Goal: Check status: Check status

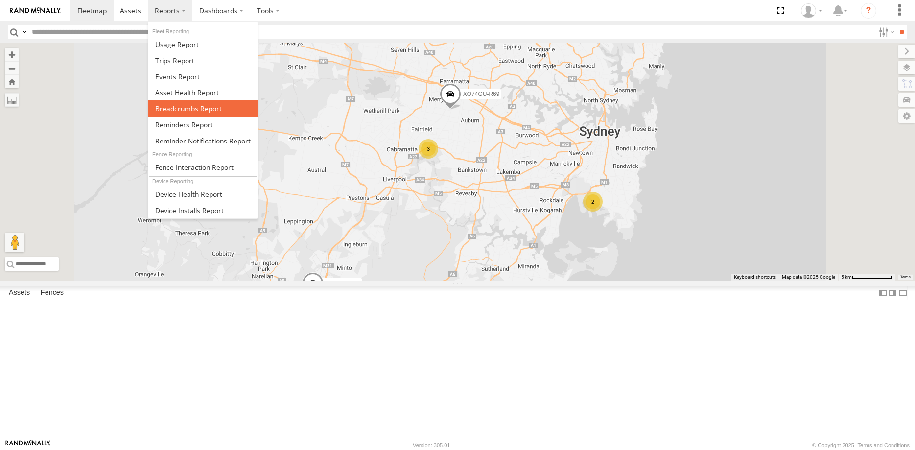
click at [193, 109] on span at bounding box center [188, 108] width 67 height 9
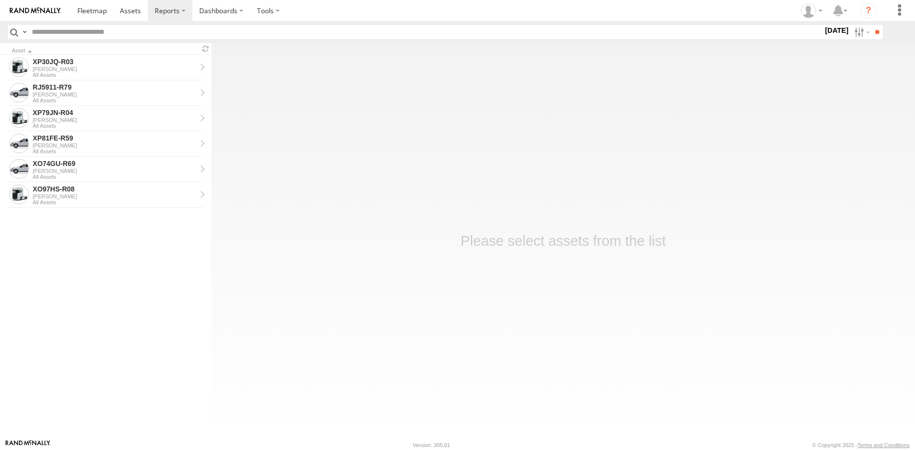
click at [0, 0] on label at bounding box center [0, 0] width 0 height 0
click at [872, 28] on input "**" at bounding box center [876, 32] width 11 height 14
click at [84, 58] on div "XP30JQ-R03" at bounding box center [114, 61] width 163 height 9
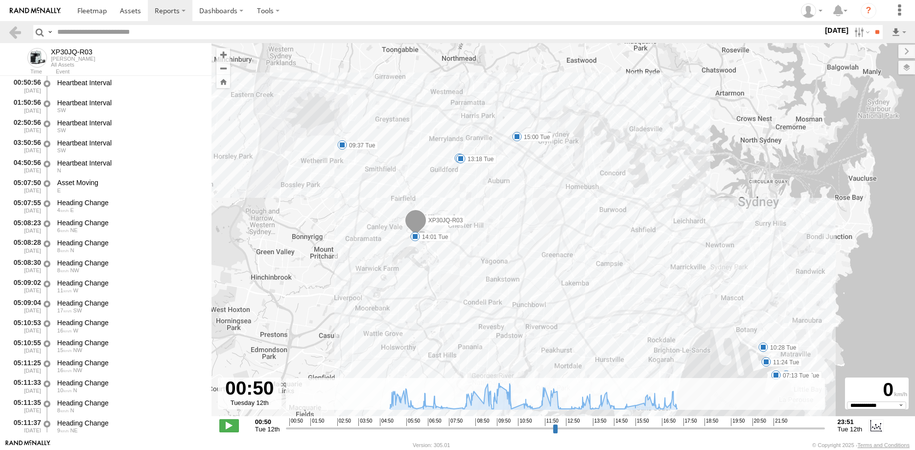
select select "**********"
click at [438, 428] on input "range" at bounding box center [555, 427] width 538 height 9
click at [512, 429] on input "range" at bounding box center [555, 427] width 538 height 9
click at [562, 429] on input "range" at bounding box center [555, 427] width 538 height 9
click at [528, 428] on input "range" at bounding box center [555, 427] width 538 height 9
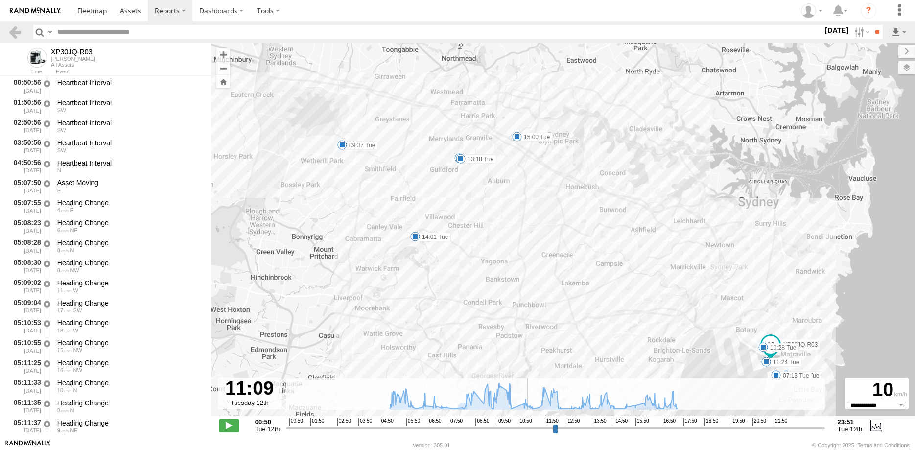
click at [560, 429] on input "range" at bounding box center [555, 427] width 538 height 9
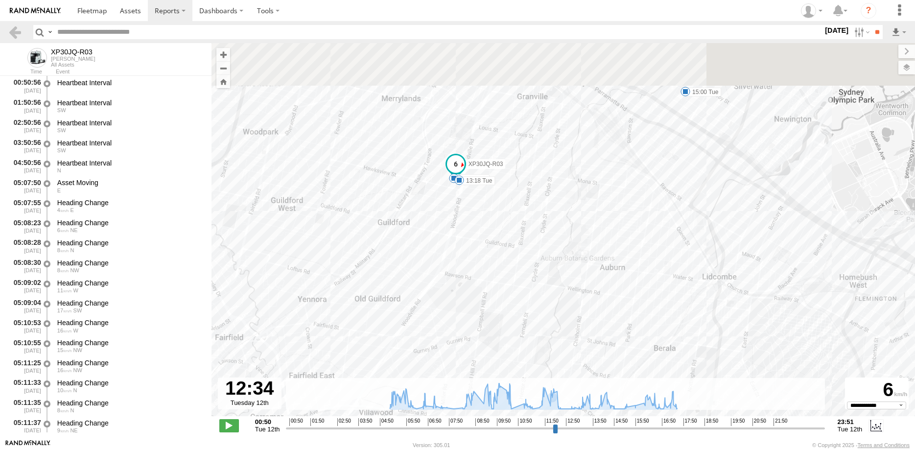
drag, startPoint x: 537, startPoint y: 181, endPoint x: 589, endPoint y: 337, distance: 164.7
click at [589, 337] on div "XP30JQ-R03 06:44 Tue 07:13 Tue 09:37 Tue 10:28 Tue 11:24 Tue 12:37 Tue 13:07 Tu…" at bounding box center [562, 234] width 703 height 383
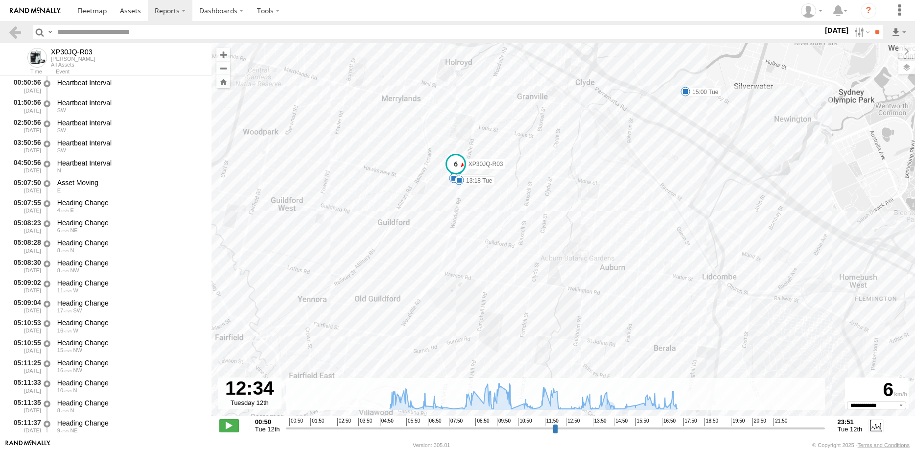
click at [580, 428] on input "range" at bounding box center [555, 427] width 538 height 9
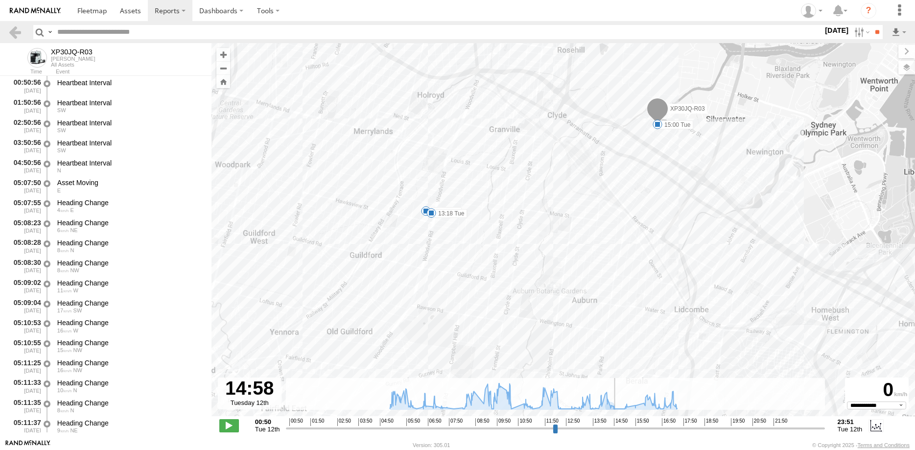
click at [616, 430] on input "range" at bounding box center [555, 427] width 538 height 9
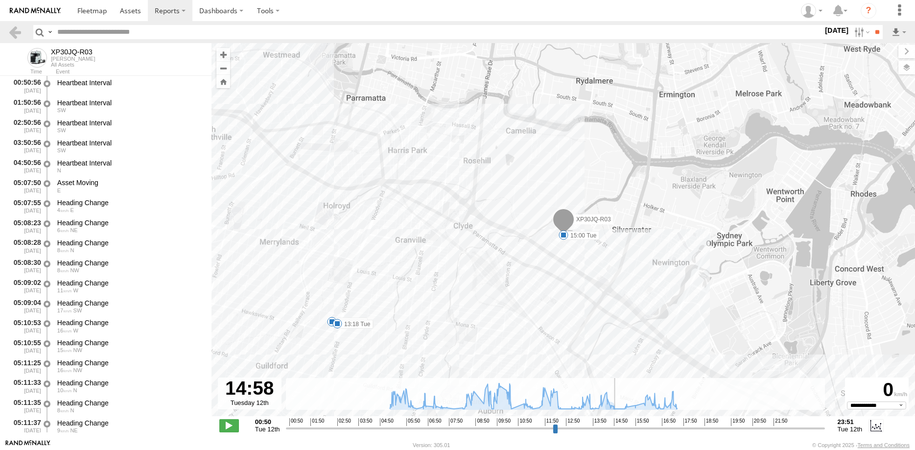
click at [645, 426] on input "range" at bounding box center [555, 427] width 538 height 9
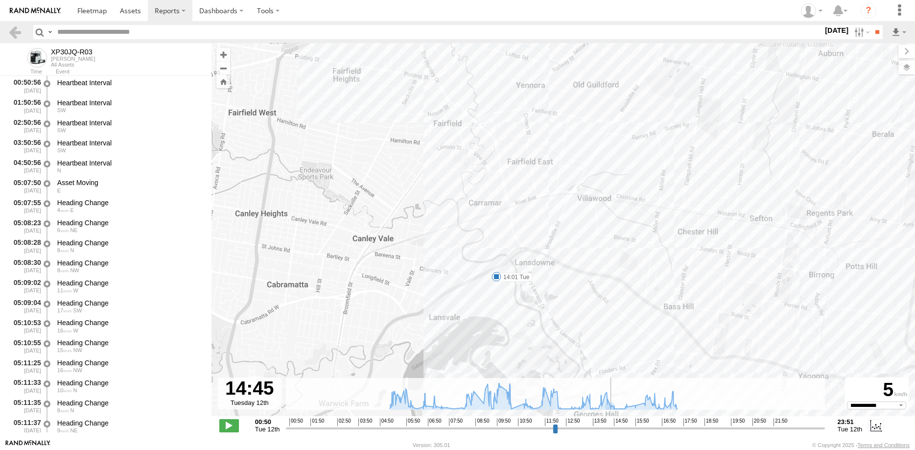
click at [611, 426] on input "range" at bounding box center [555, 427] width 538 height 9
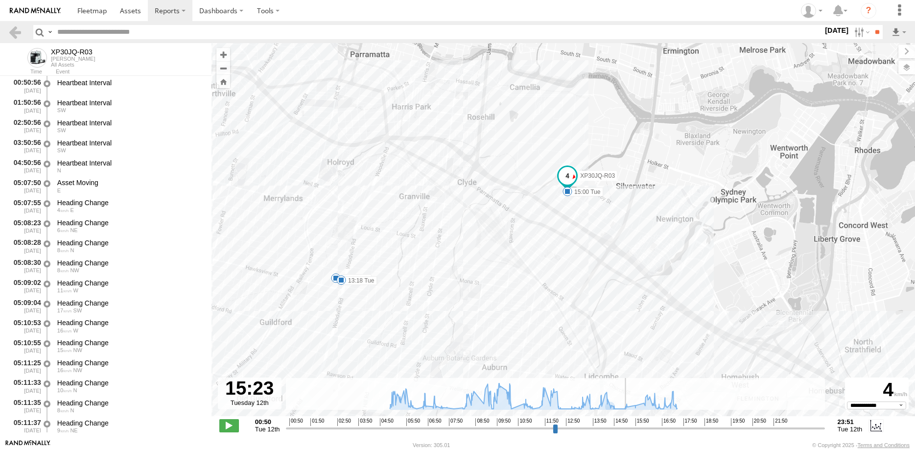
click at [626, 427] on input "range" at bounding box center [555, 427] width 538 height 9
click at [619, 427] on input "range" at bounding box center [555, 427] width 538 height 9
click at [617, 429] on input "range" at bounding box center [555, 427] width 538 height 9
click at [626, 429] on input "range" at bounding box center [555, 427] width 538 height 9
click at [642, 426] on input "range" at bounding box center [555, 427] width 538 height 9
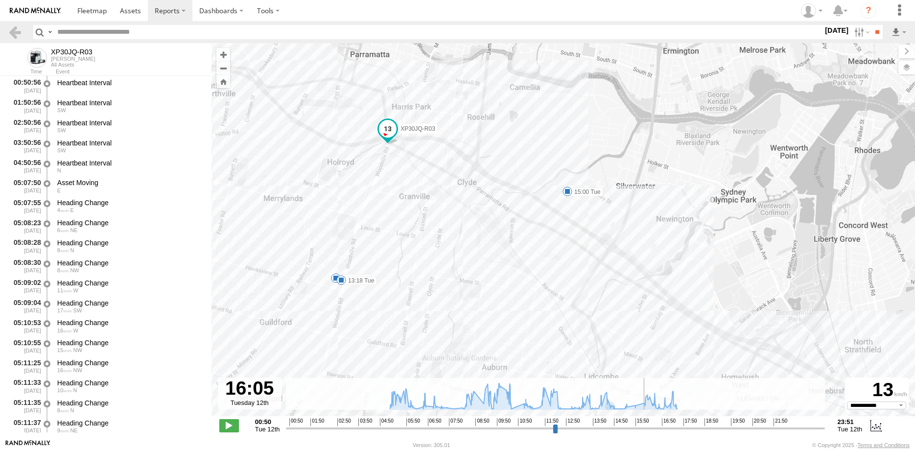
click at [670, 429] on input "range" at bounding box center [555, 427] width 538 height 9
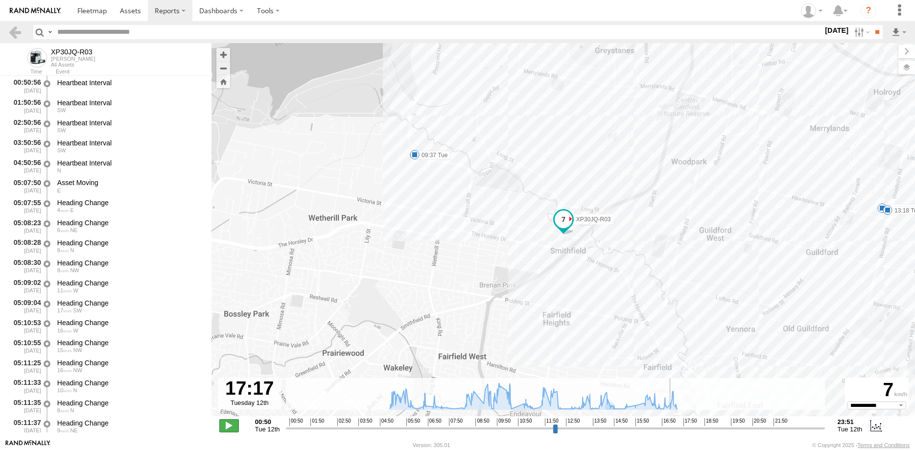
click at [228, 425] on span at bounding box center [229, 425] width 20 height 13
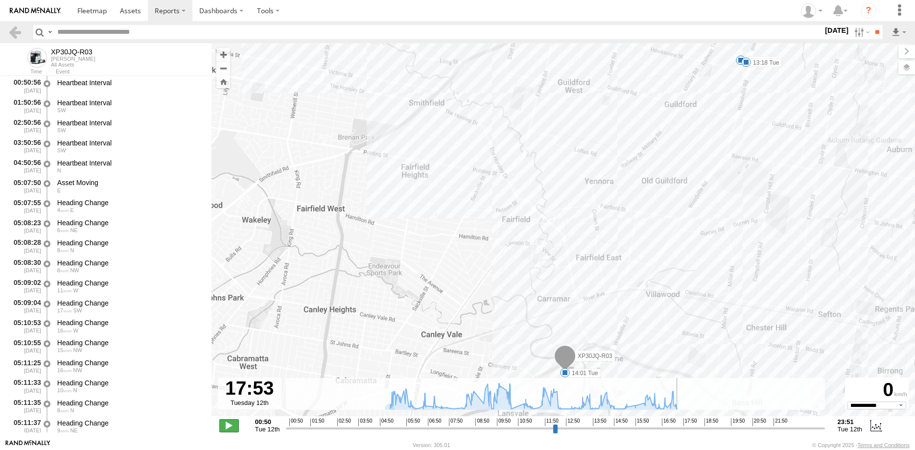
click at [229, 422] on span at bounding box center [229, 425] width 20 height 13
type input "**********"
click at [11, 33] on link at bounding box center [15, 32] width 14 height 14
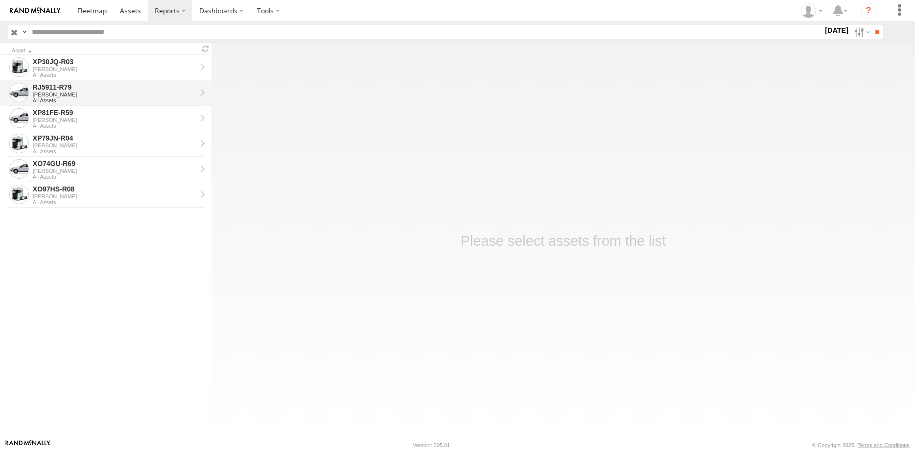
click at [99, 94] on div "[PERSON_NAME]" at bounding box center [114, 95] width 163 height 6
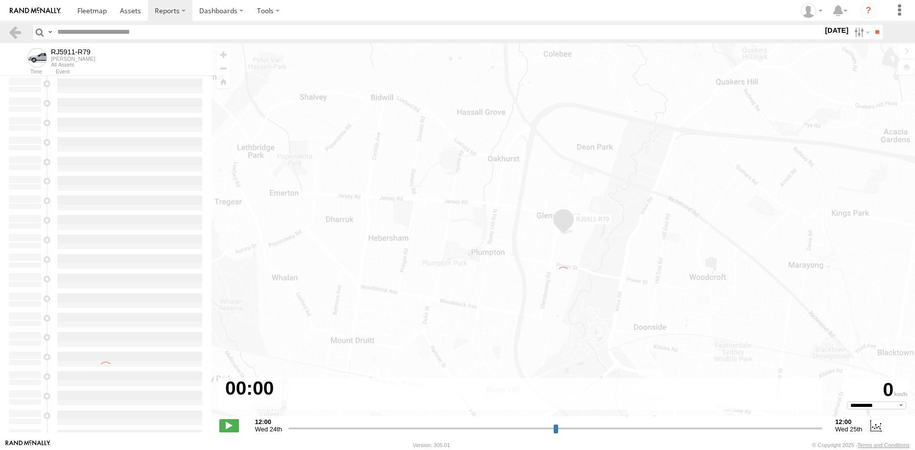
select select "**********"
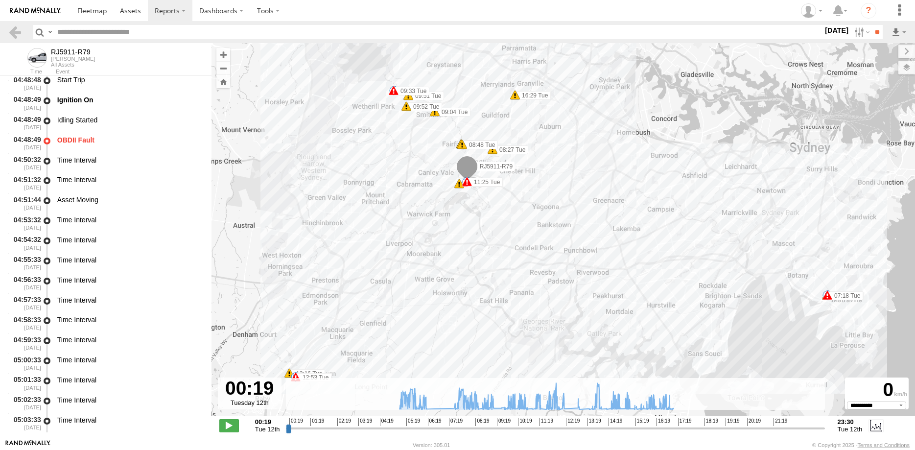
scroll to position [329, 0]
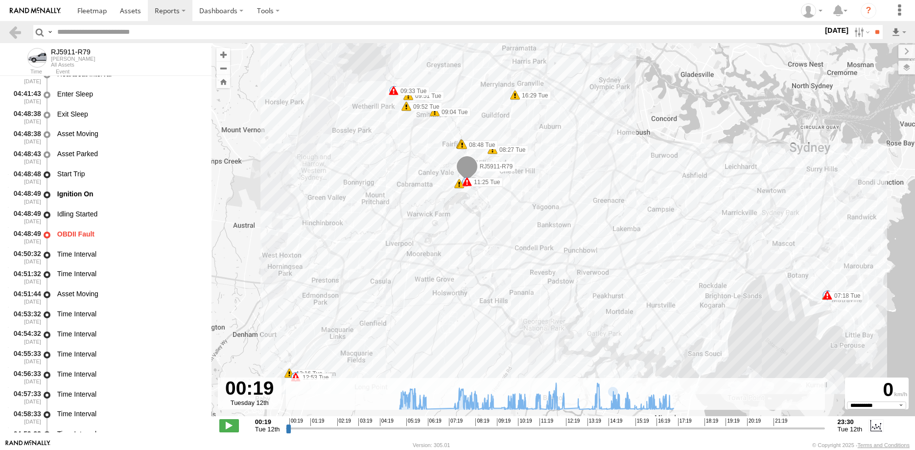
click at [427, 427] on input "range" at bounding box center [555, 427] width 538 height 9
click at [458, 428] on input "range" at bounding box center [555, 427] width 538 height 9
click at [428, 427] on input "range" at bounding box center [555, 427] width 538 height 9
click at [454, 429] on input "range" at bounding box center [555, 427] width 538 height 9
click at [667, 428] on input "range" at bounding box center [555, 427] width 538 height 9
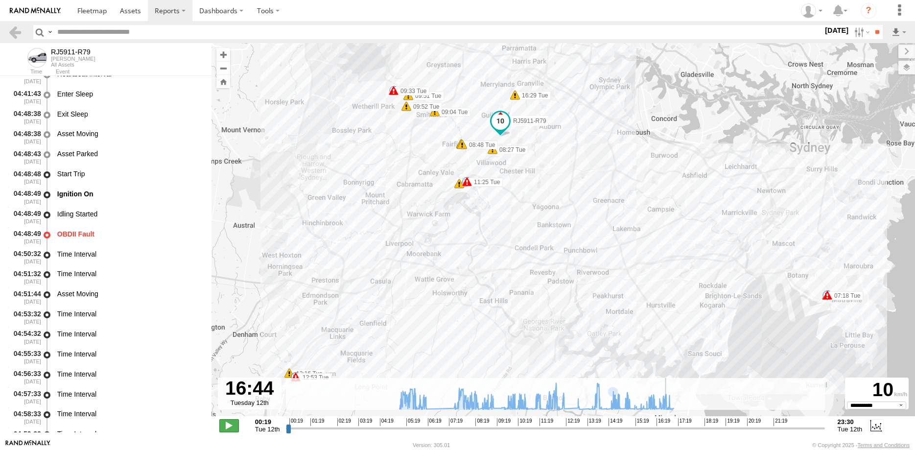
click at [227, 423] on span at bounding box center [229, 425] width 20 height 13
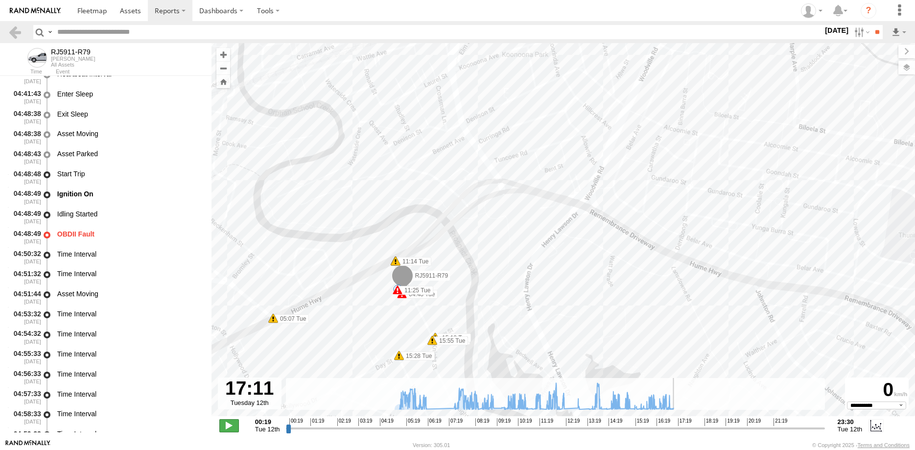
click at [226, 422] on span at bounding box center [229, 425] width 20 height 13
type input "**********"
click at [10, 31] on link at bounding box center [15, 32] width 14 height 14
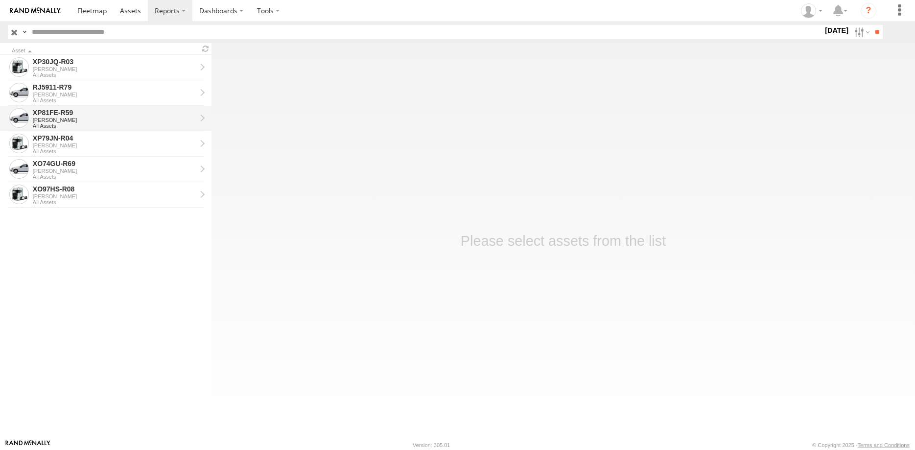
click at [94, 115] on div "XP81FE-R59" at bounding box center [114, 112] width 163 height 9
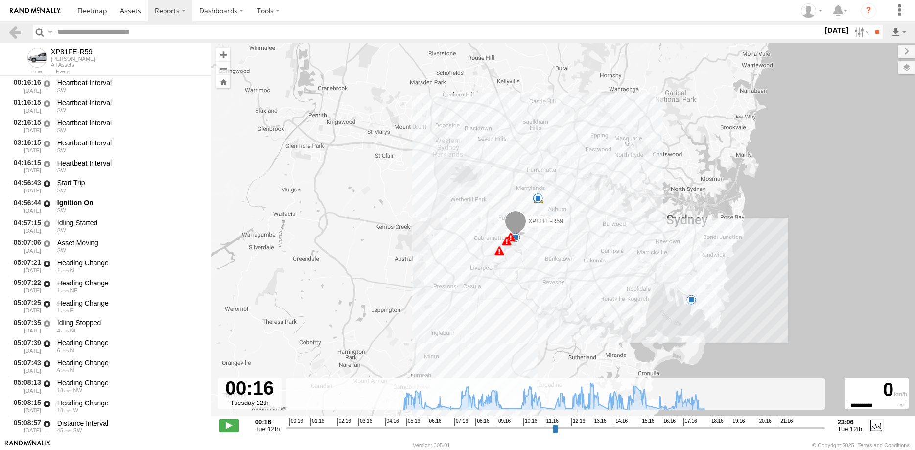
select select "**********"
click at [430, 427] on input "range" at bounding box center [555, 427] width 538 height 9
click at [504, 429] on input "range" at bounding box center [555, 427] width 538 height 9
click at [543, 427] on input "range" at bounding box center [555, 427] width 538 height 9
click at [696, 427] on input "range" at bounding box center [555, 427] width 538 height 9
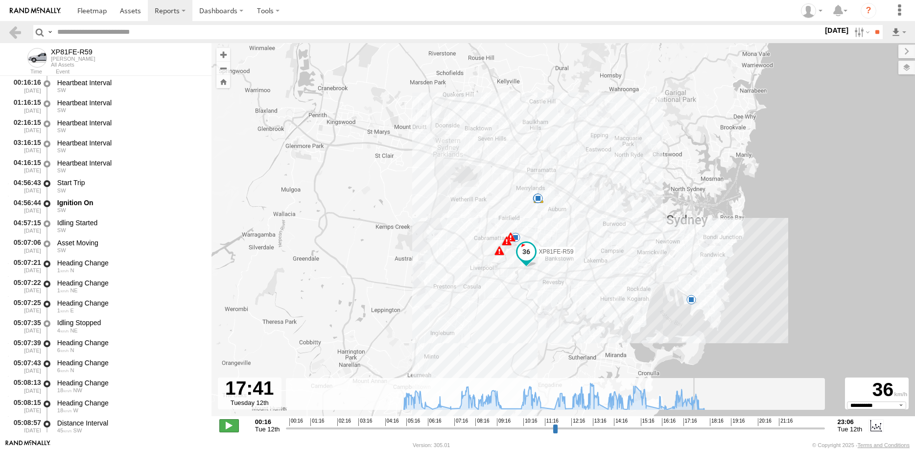
click at [229, 425] on span at bounding box center [229, 425] width 20 height 13
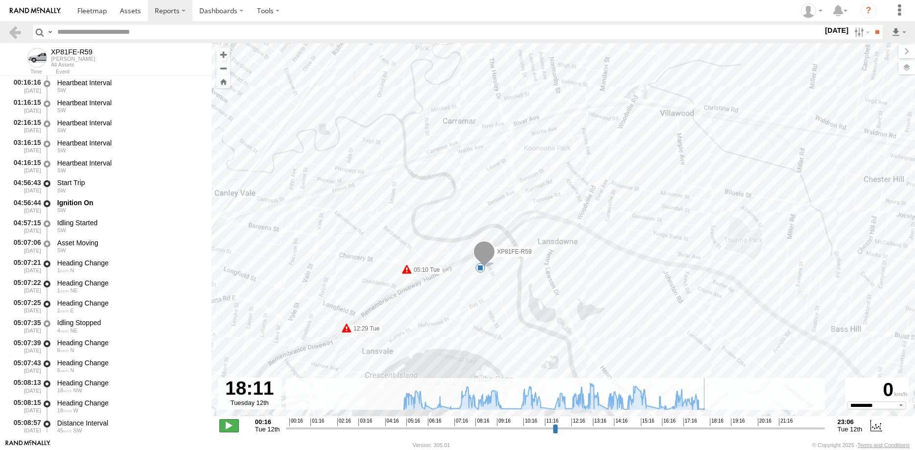
drag, startPoint x: 231, startPoint y: 424, endPoint x: 303, endPoint y: 389, distance: 81.0
click at [231, 423] on span at bounding box center [229, 425] width 20 height 13
type input "**********"
click at [11, 30] on link at bounding box center [15, 32] width 14 height 14
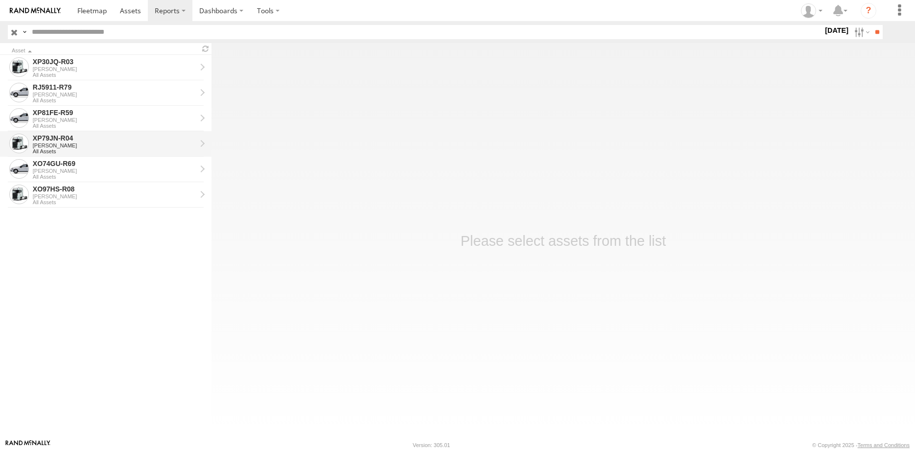
click at [103, 136] on div "XP79JN-R04" at bounding box center [114, 138] width 163 height 9
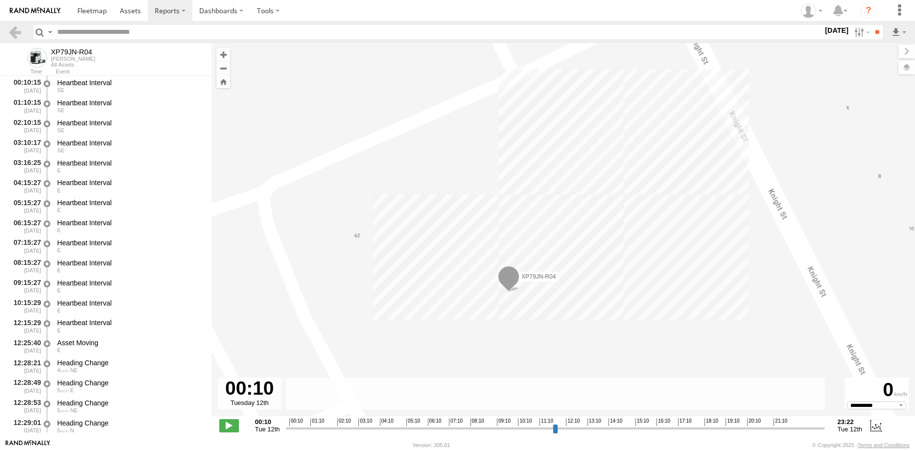
select select "**********"
click at [17, 29] on link at bounding box center [15, 32] width 14 height 14
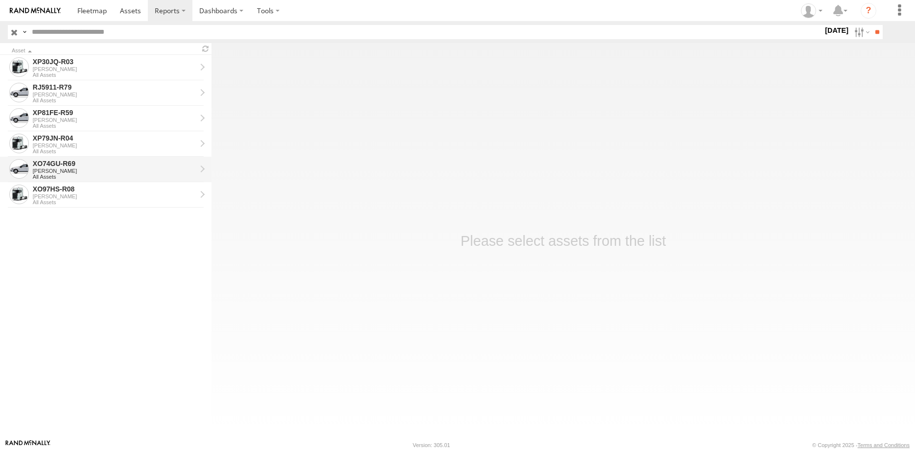
click at [126, 169] on div "[PERSON_NAME]" at bounding box center [114, 171] width 163 height 6
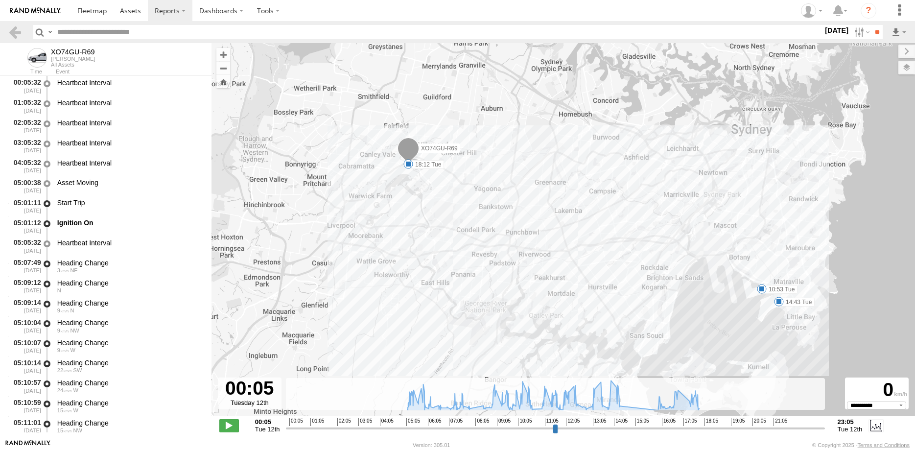
select select "**********"
click at [431, 430] on input "range" at bounding box center [555, 427] width 538 height 9
click at [465, 427] on input "range" at bounding box center [555, 427] width 538 height 9
click at [621, 429] on input "range" at bounding box center [555, 427] width 538 height 9
click at [657, 428] on input "range" at bounding box center [555, 427] width 538 height 9
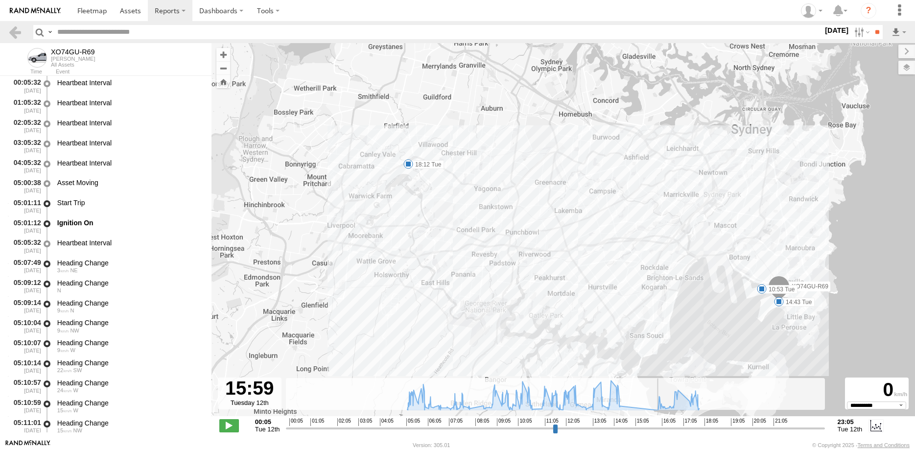
click at [694, 427] on input "range" at bounding box center [555, 427] width 538 height 9
click at [230, 425] on span at bounding box center [229, 425] width 20 height 13
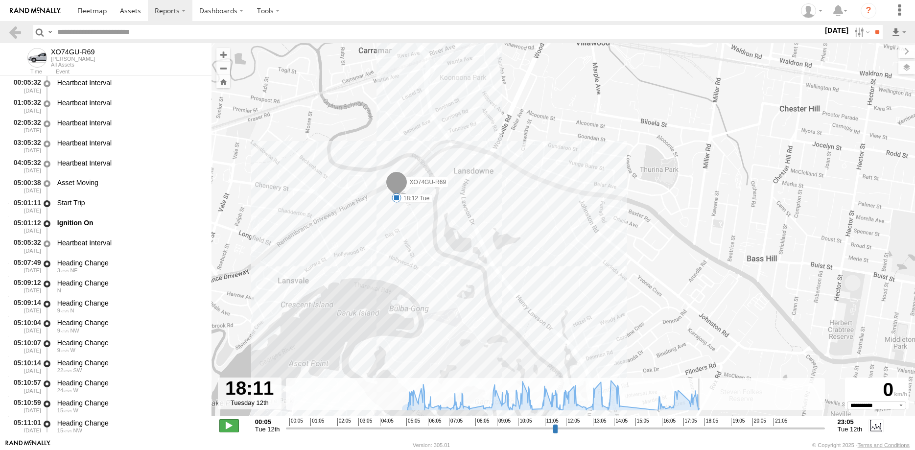
click at [232, 424] on span at bounding box center [229, 425] width 20 height 13
type input "**********"
click at [22, 33] on link at bounding box center [15, 32] width 14 height 14
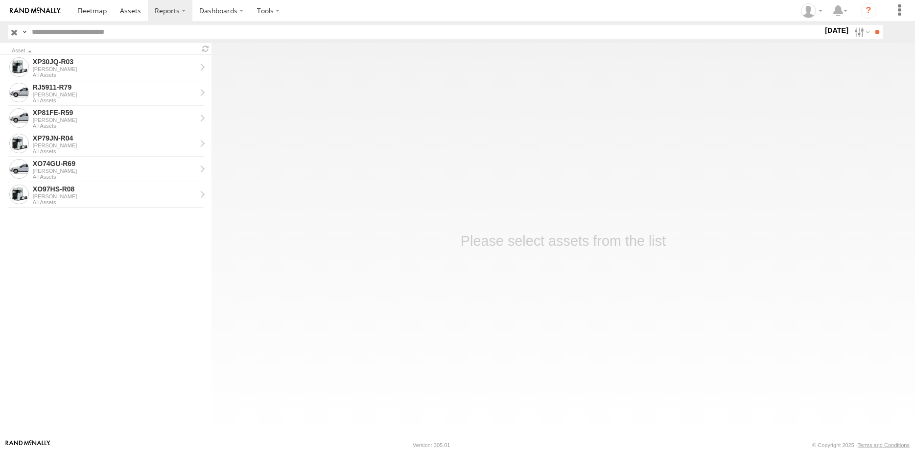
click at [144, 195] on div "[PERSON_NAME]" at bounding box center [114, 196] width 163 height 6
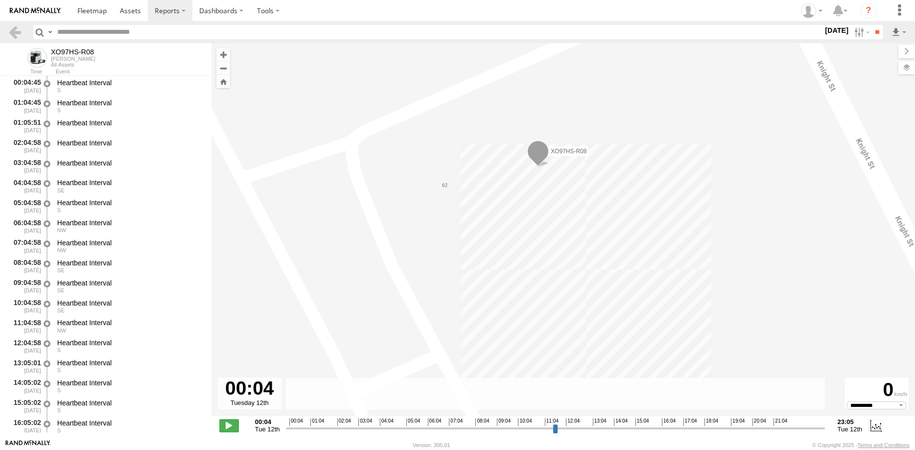
select select "**********"
click at [10, 34] on link at bounding box center [15, 32] width 14 height 14
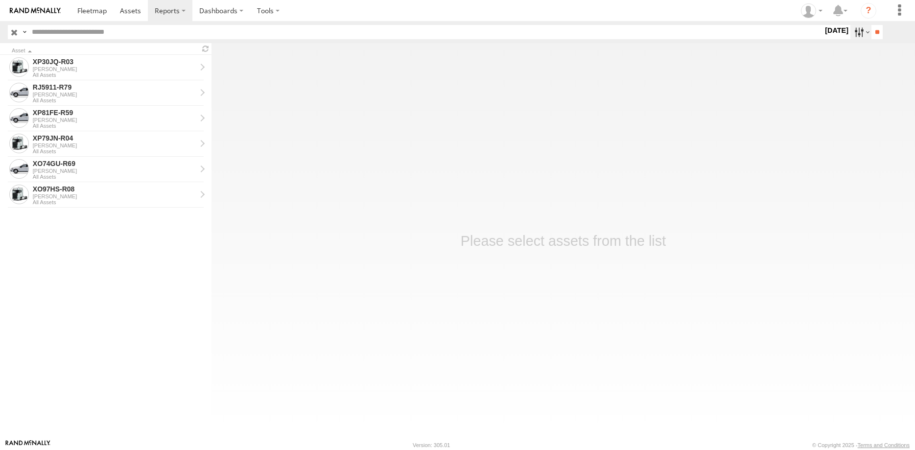
click at [860, 33] on label at bounding box center [860, 32] width 21 height 14
click at [0, 0] on label at bounding box center [0, 0] width 0 height 0
click at [874, 33] on input "**" at bounding box center [876, 32] width 11 height 14
click at [85, 111] on div "XP79JN-R04" at bounding box center [114, 112] width 163 height 9
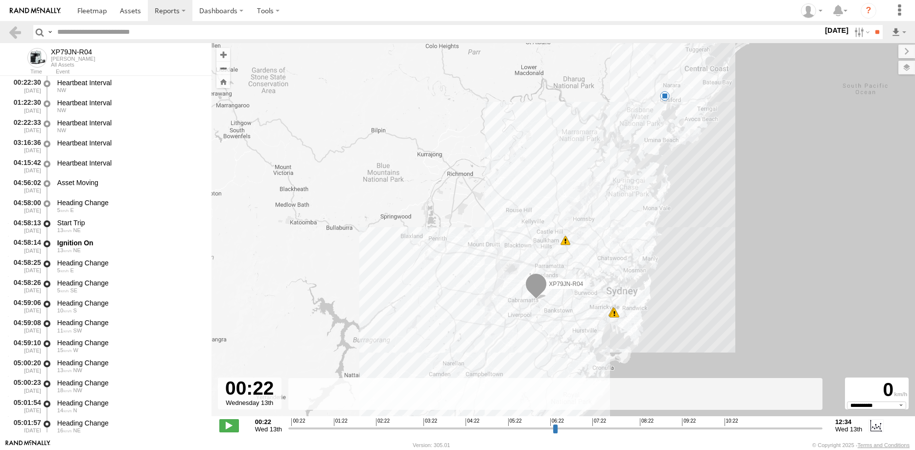
select select "**********"
click at [17, 28] on link at bounding box center [15, 32] width 14 height 14
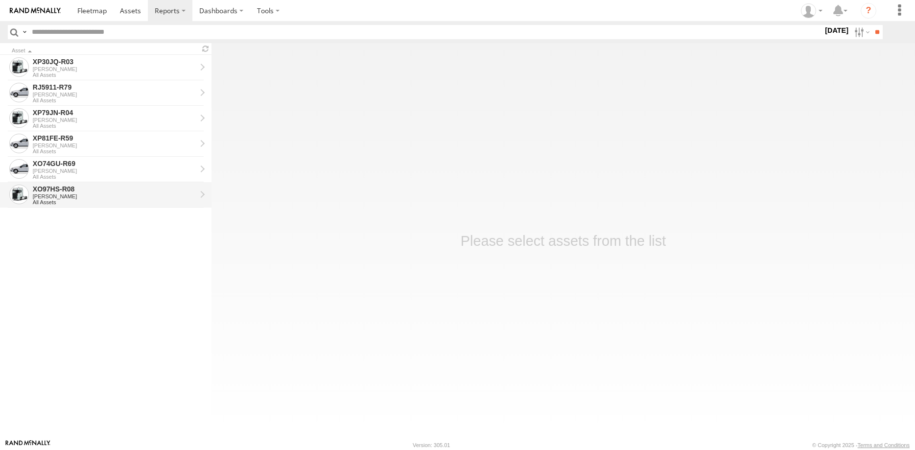
click at [79, 192] on div "XO97HS-R08" at bounding box center [114, 189] width 163 height 9
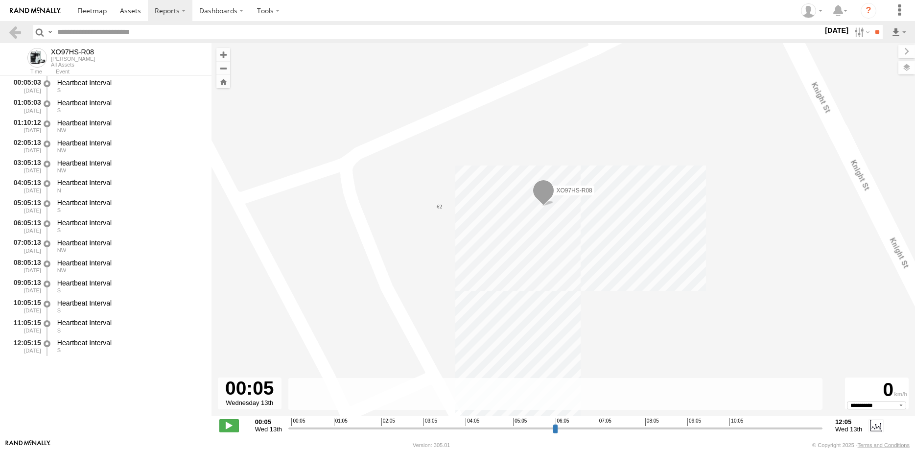
select select "**********"
click at [19, 32] on link at bounding box center [15, 32] width 14 height 14
